Goal: Task Accomplishment & Management: Use online tool/utility

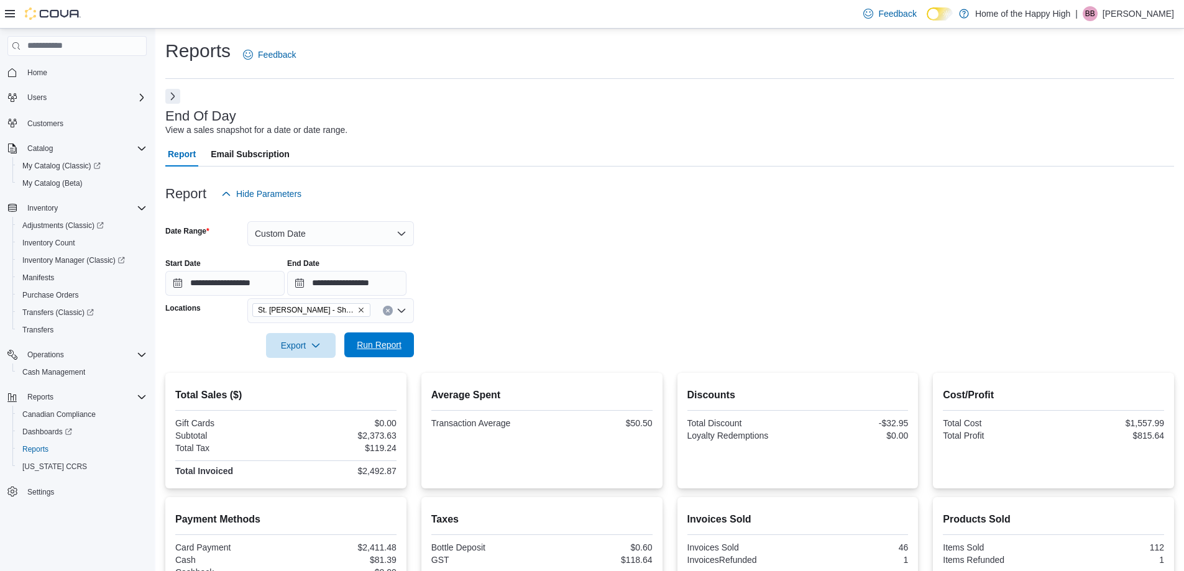
scroll to position [184, 0]
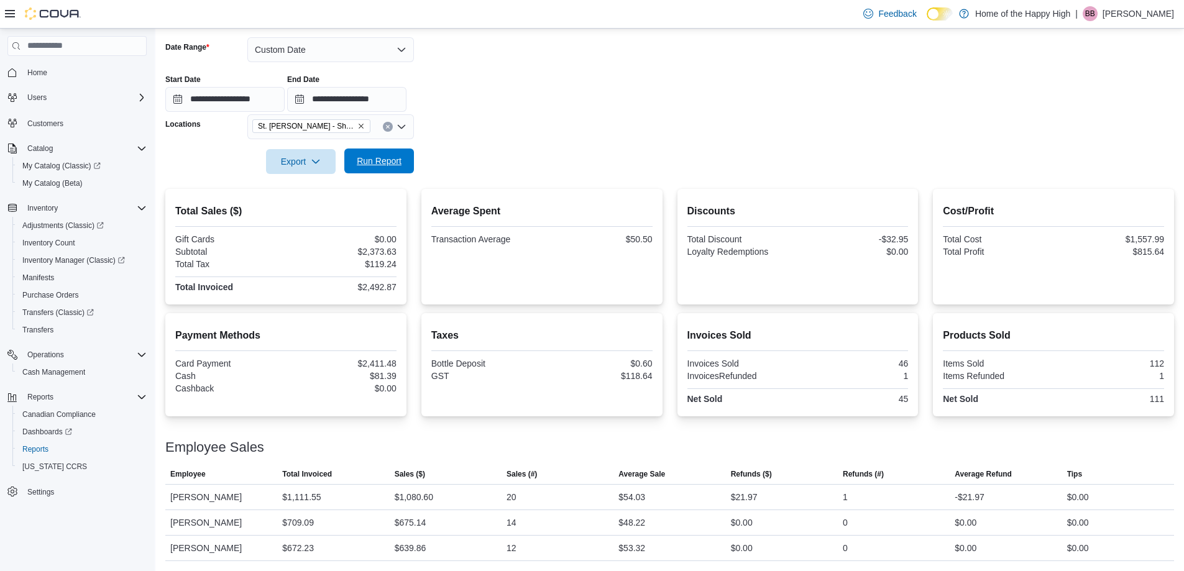
click at [351, 154] on button "Run Report" at bounding box center [379, 161] width 70 height 25
click at [406, 102] on input "**********" at bounding box center [346, 99] width 119 height 25
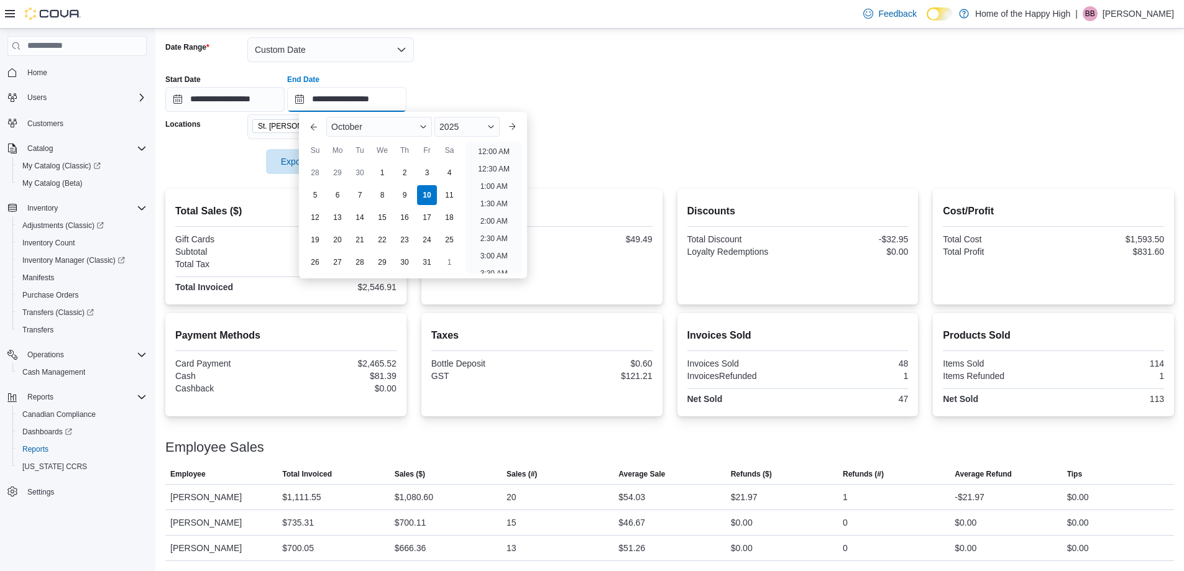
scroll to position [706, 0]
click at [493, 176] on li "9:00 PM" at bounding box center [494, 176] width 38 height 15
type input "**********"
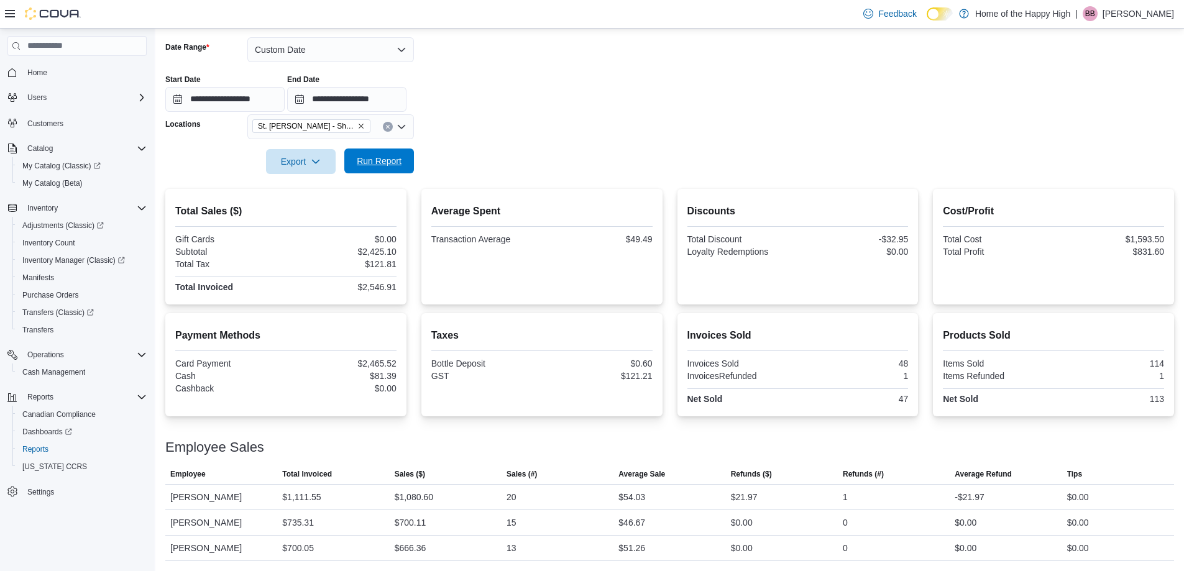
click at [370, 162] on span "Run Report" at bounding box center [379, 161] width 45 height 12
click at [389, 154] on span "Run Report" at bounding box center [379, 161] width 55 height 25
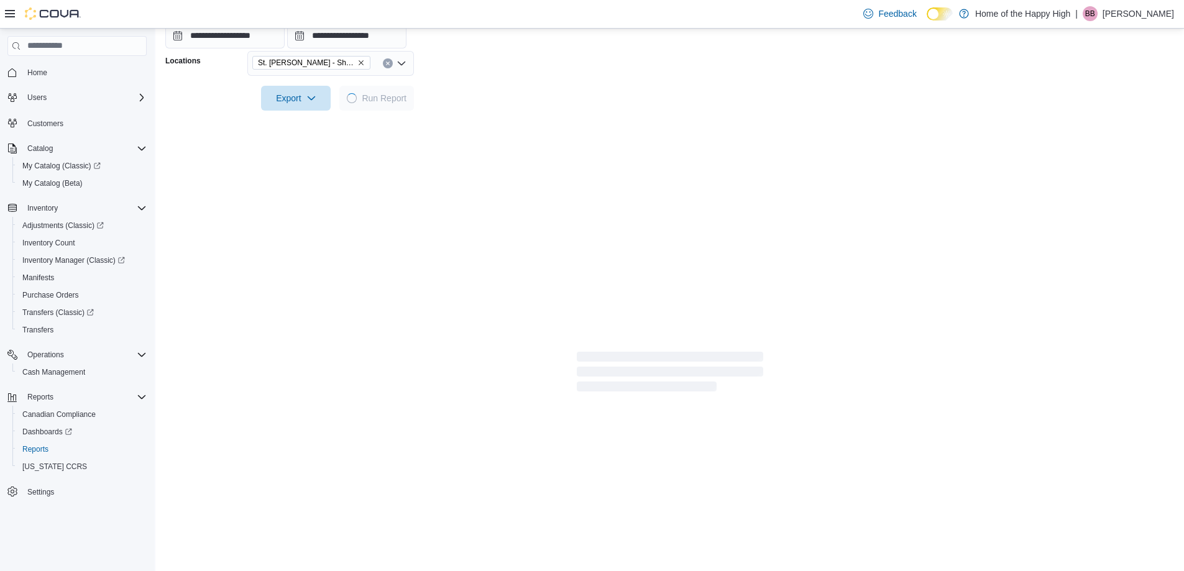
scroll to position [184, 0]
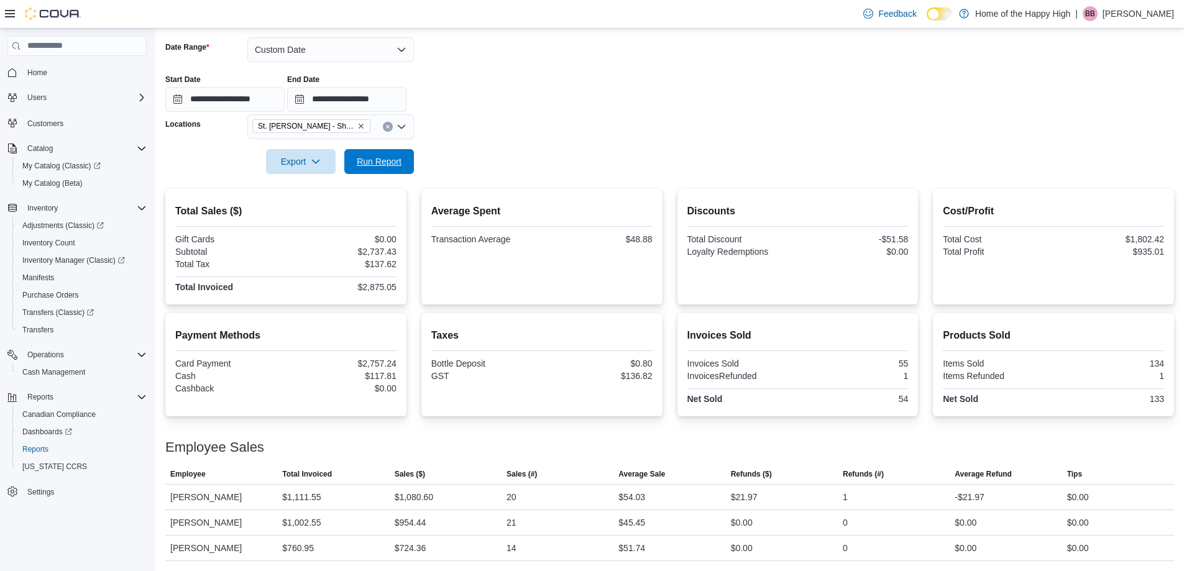
click at [383, 165] on span "Run Report" at bounding box center [379, 161] width 45 height 12
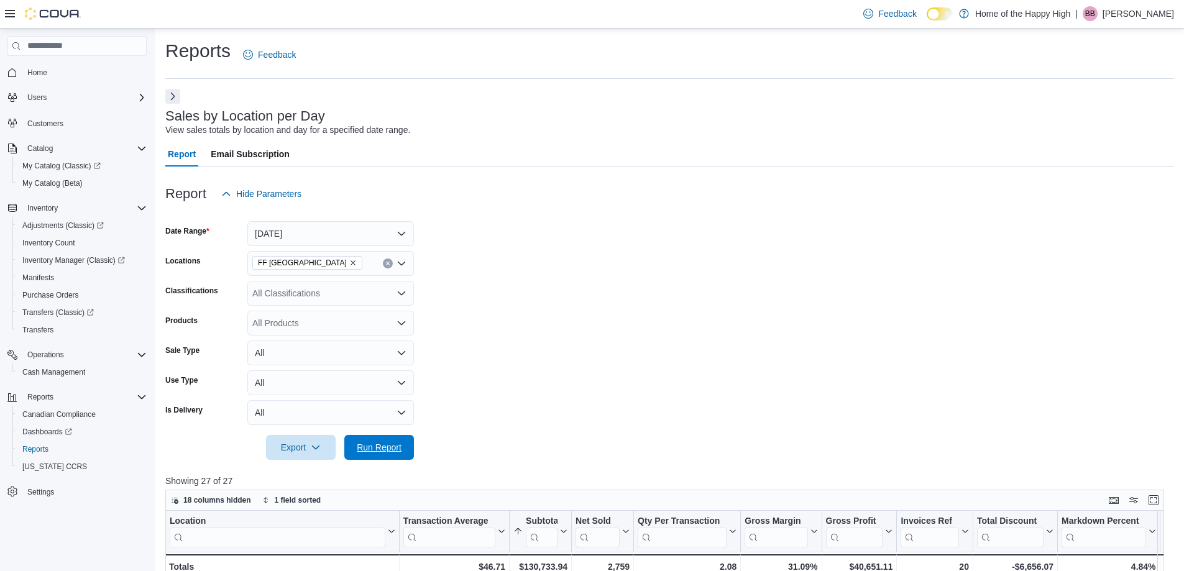
click at [380, 441] on span "Run Report" at bounding box center [379, 447] width 45 height 12
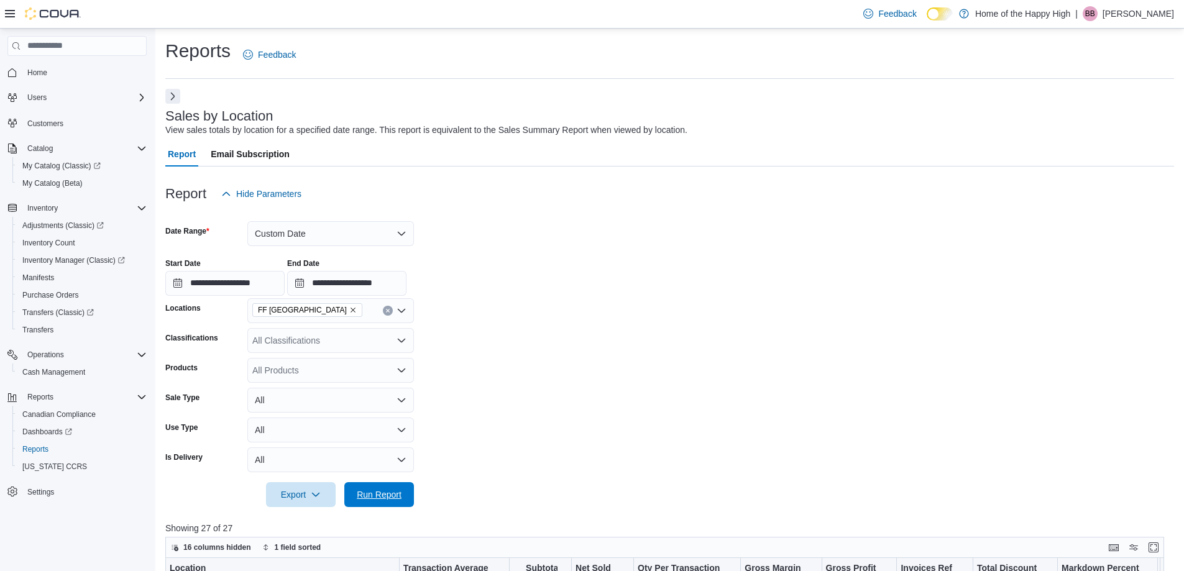
click at [383, 482] on div "Export Run Report" at bounding box center [289, 494] width 249 height 25
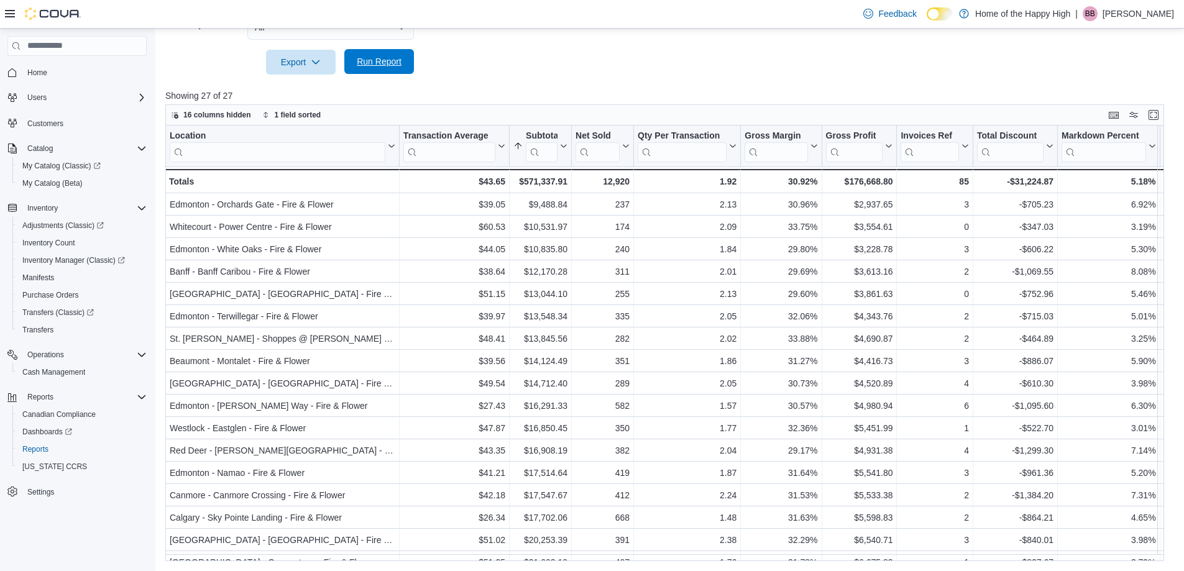
click at [384, 73] on span "Run Report" at bounding box center [379, 61] width 55 height 25
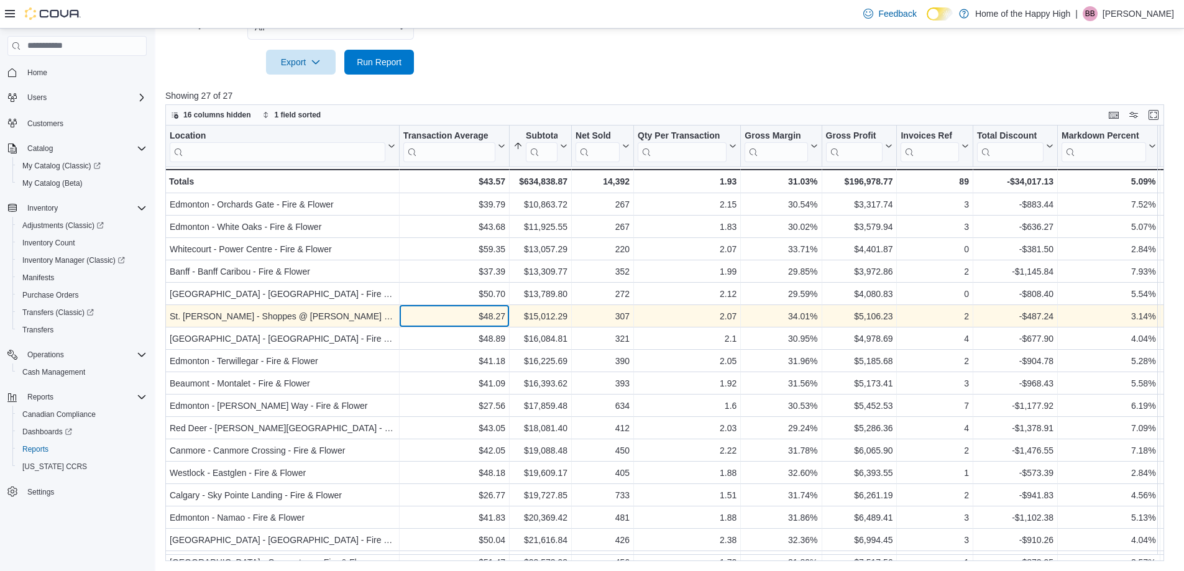
click at [504, 320] on div "$48.27" at bounding box center [454, 316] width 102 height 15
